Goal: Task Accomplishment & Management: Use online tool/utility

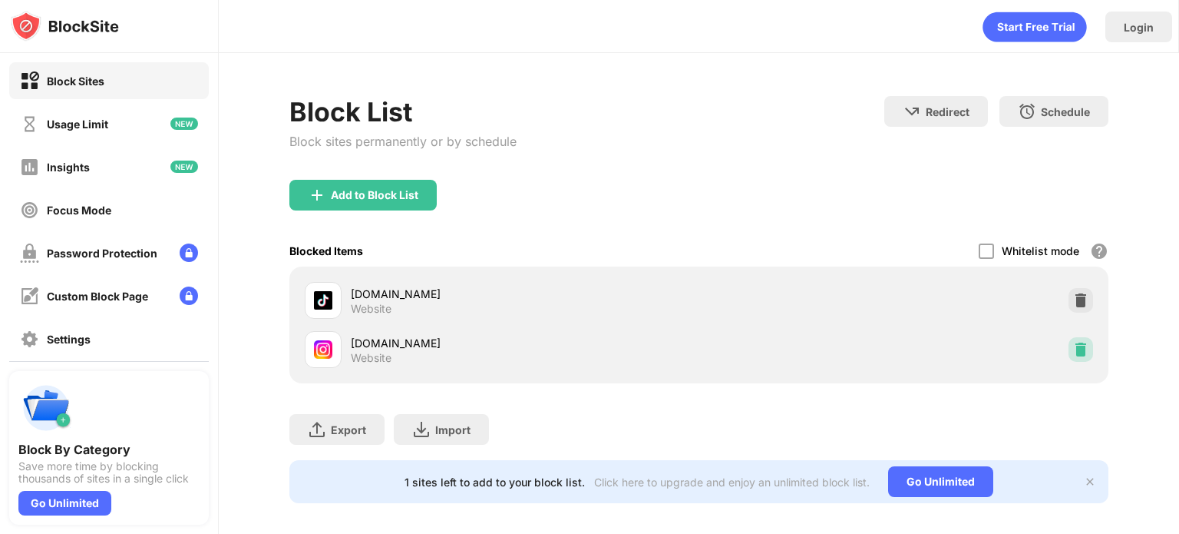
click at [1074, 351] on img at bounding box center [1081, 349] width 15 height 15
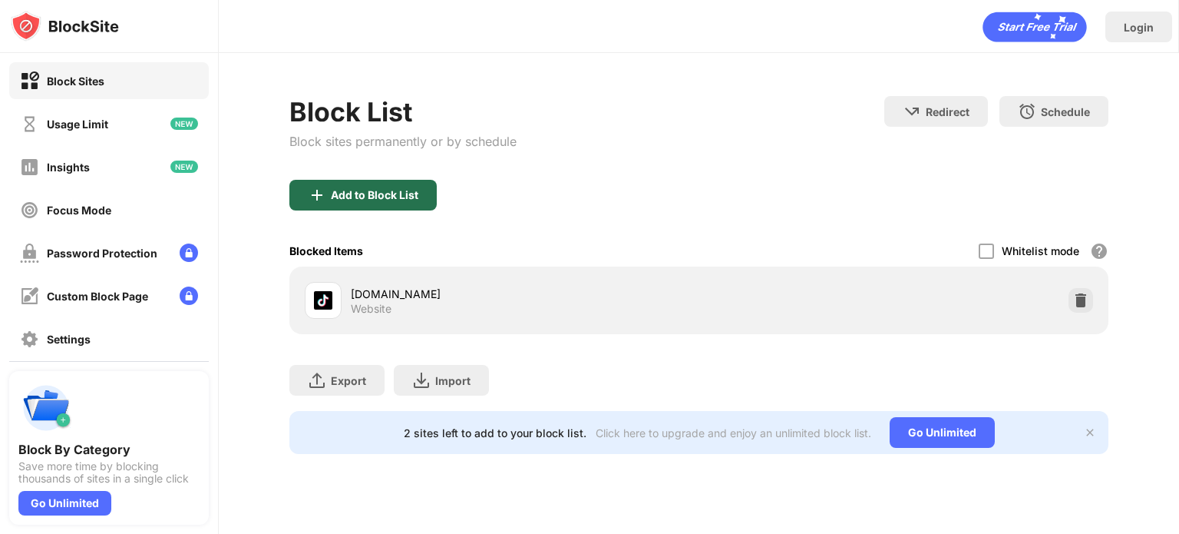
click at [372, 189] on div "Add to Block List" at bounding box center [375, 195] width 88 height 12
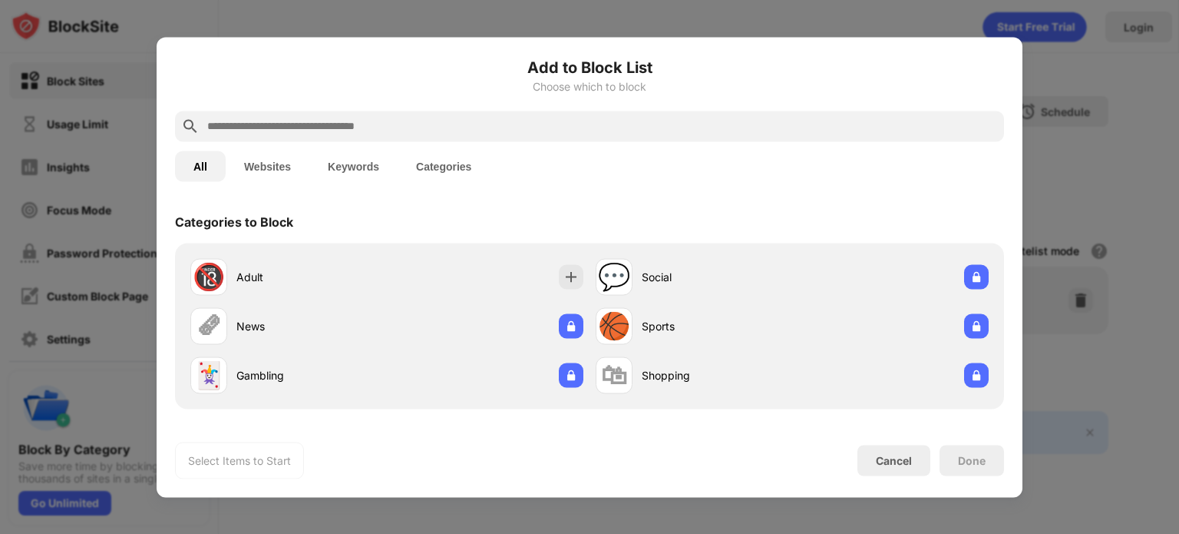
click at [401, 126] on input "text" at bounding box center [602, 126] width 792 height 18
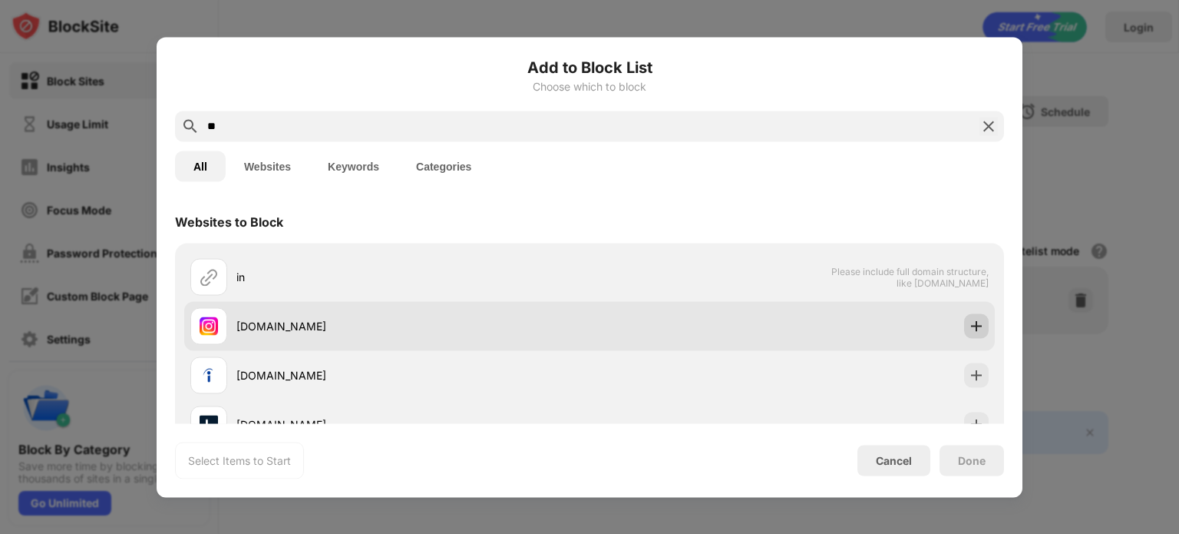
type input "**"
click at [969, 322] on img at bounding box center [976, 325] width 15 height 15
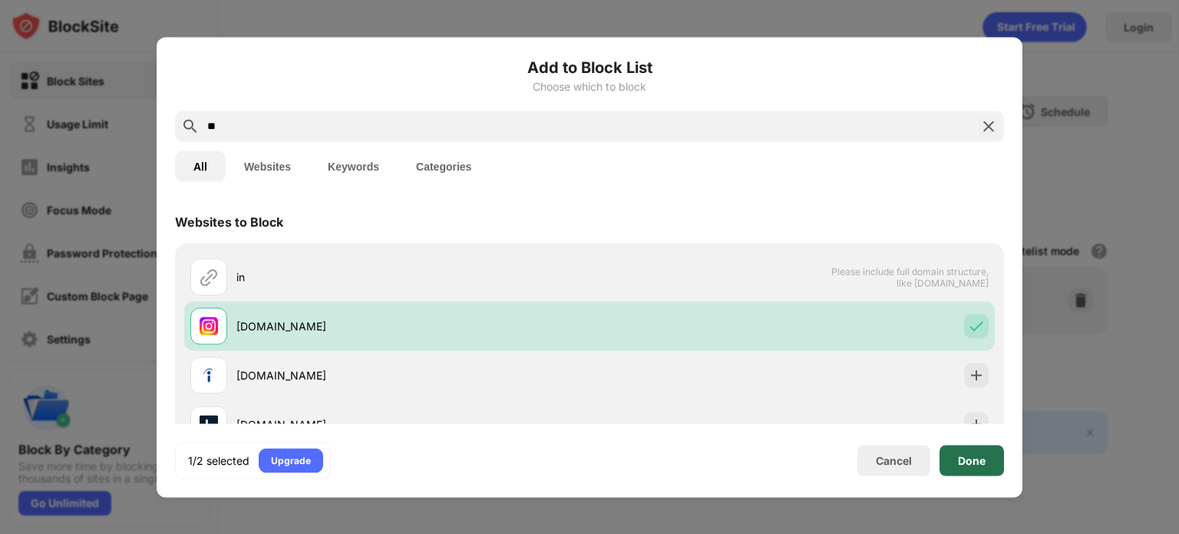
click at [970, 449] on div "Done" at bounding box center [972, 460] width 65 height 31
